Goal: Transaction & Acquisition: Purchase product/service

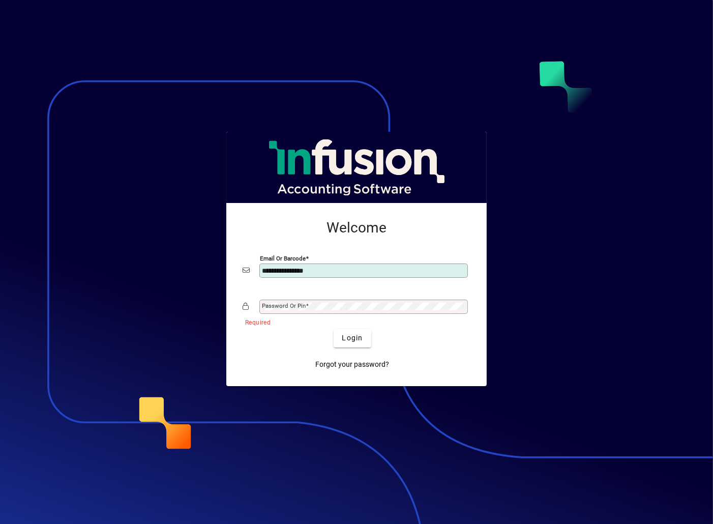
type input "**********"
click at [333, 329] on button "Login" at bounding box center [351, 338] width 37 height 18
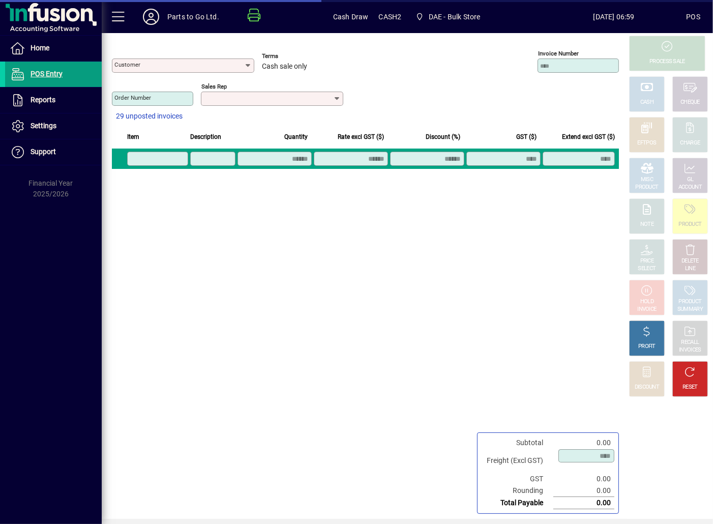
type input "**********"
